Goal: Task Accomplishment & Management: Use online tool/utility

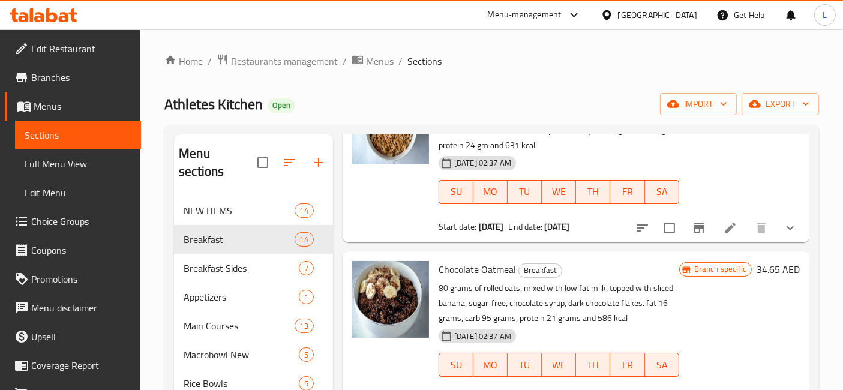
scroll to position [1333, 0]
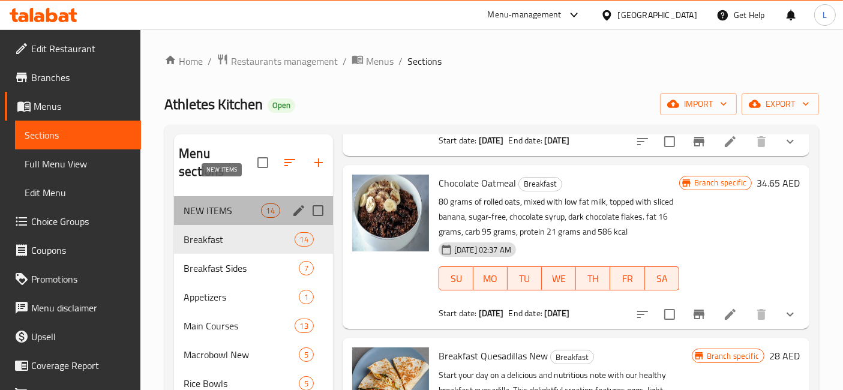
click at [219, 203] on span "NEW ITEMS" at bounding box center [222, 210] width 77 height 14
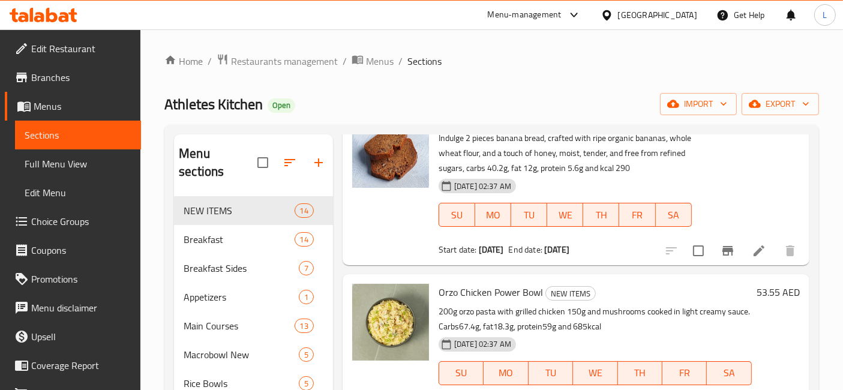
scroll to position [600, 0]
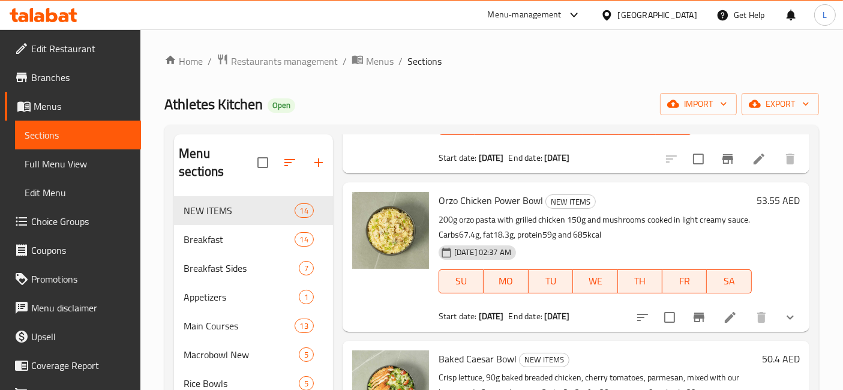
click at [60, 14] on icon at bounding box center [44, 15] width 68 height 14
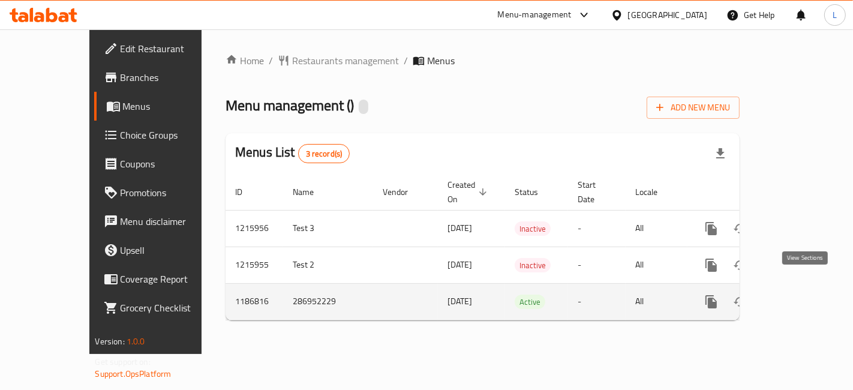
click at [804, 295] on icon "enhanced table" at bounding box center [798, 302] width 14 height 14
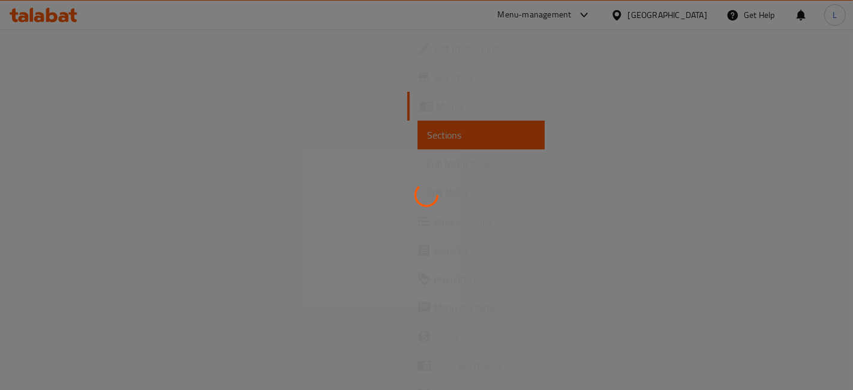
click at [49, 135] on div at bounding box center [426, 195] width 853 height 390
click at [49, 106] on div at bounding box center [426, 195] width 853 height 390
click at [49, 105] on div at bounding box center [426, 195] width 853 height 390
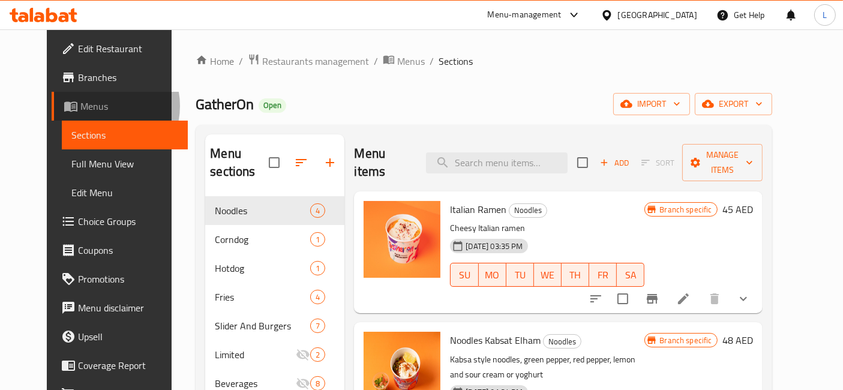
click at [80, 106] on span "Menus" at bounding box center [129, 106] width 98 height 14
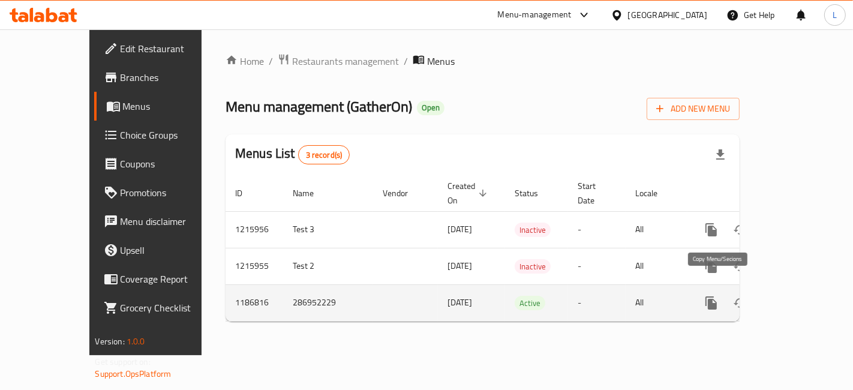
click at [718, 296] on icon "more" at bounding box center [711, 303] width 14 height 14
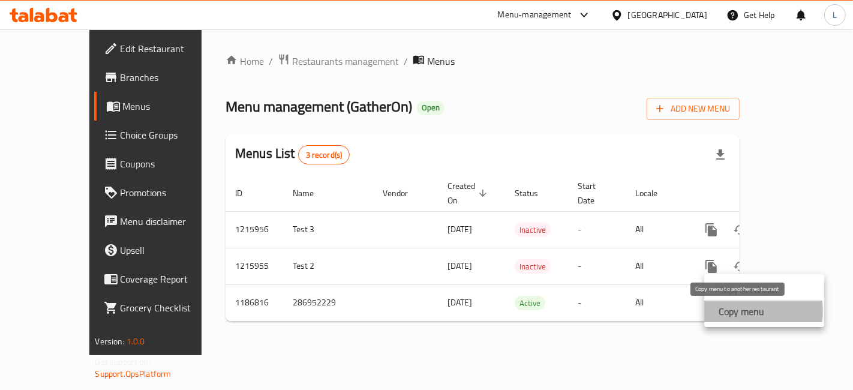
click at [742, 311] on strong "Copy menu" at bounding box center [742, 311] width 46 height 14
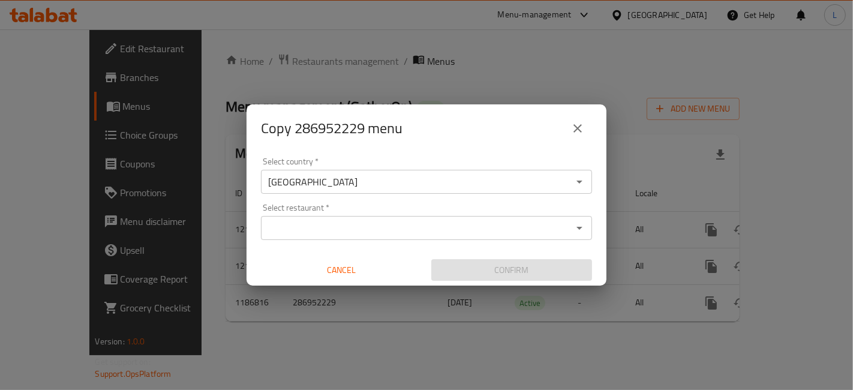
click at [319, 225] on input "Select restaurant   *" at bounding box center [417, 228] width 304 height 17
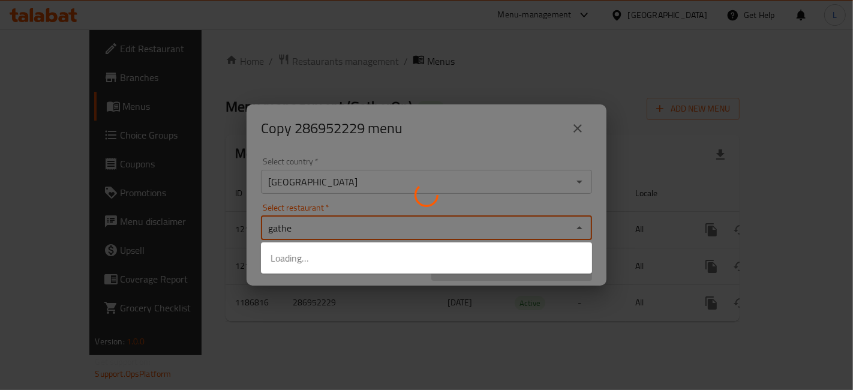
type input "gather"
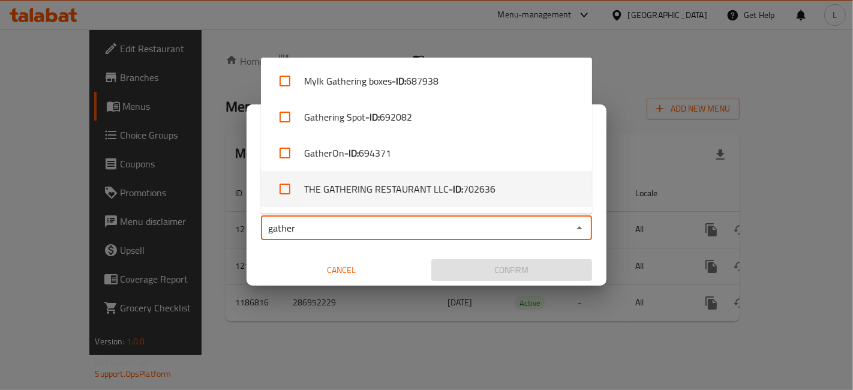
scroll to position [200, 0]
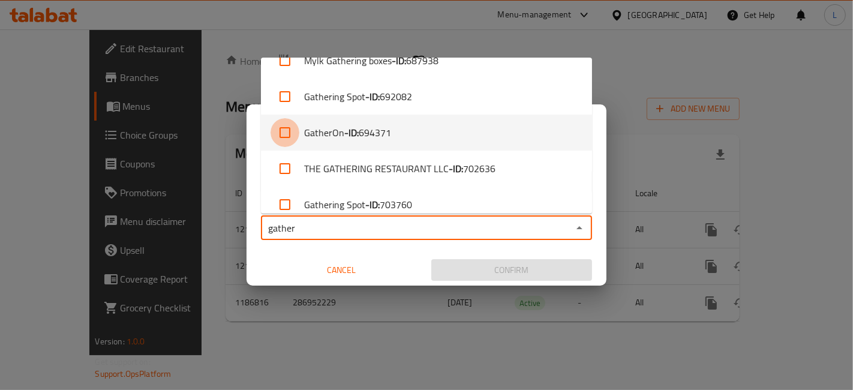
click at [282, 134] on input "checkbox" at bounding box center [285, 132] width 29 height 29
checkbox input "true"
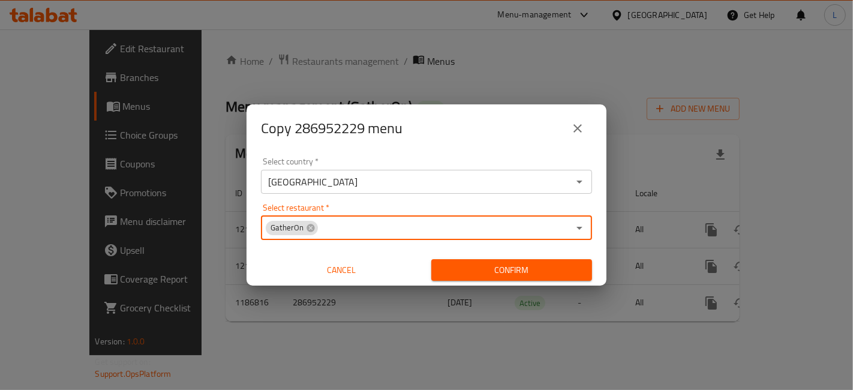
click at [524, 273] on span "Confirm" at bounding box center [512, 270] width 142 height 15
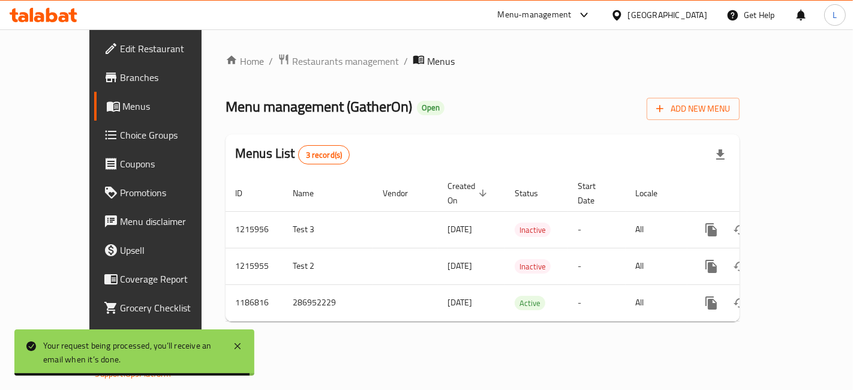
click at [51, 21] on icon at bounding box center [51, 15] width 11 height 14
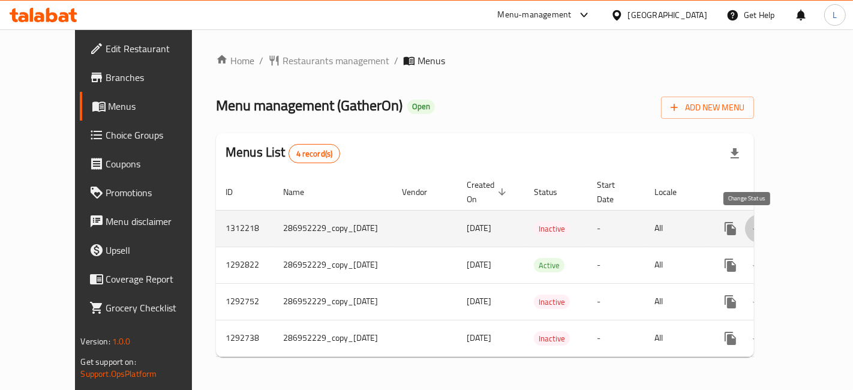
click at [753, 224] on icon "enhanced table" at bounding box center [759, 229] width 13 height 10
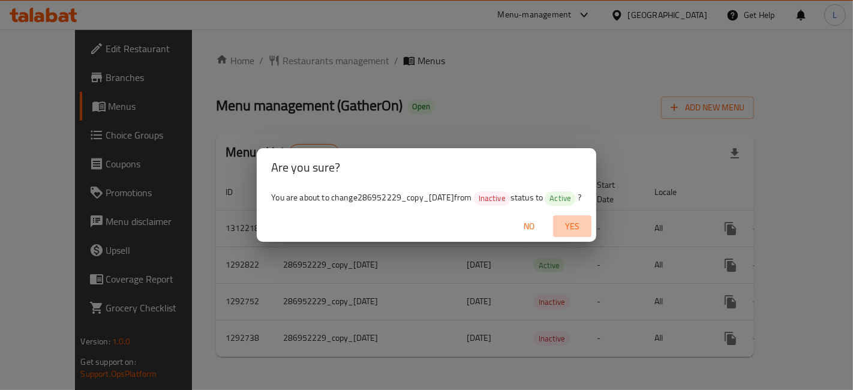
click at [584, 230] on span "Yes" at bounding box center [572, 226] width 29 height 15
